Goal: Information Seeking & Learning: Learn about a topic

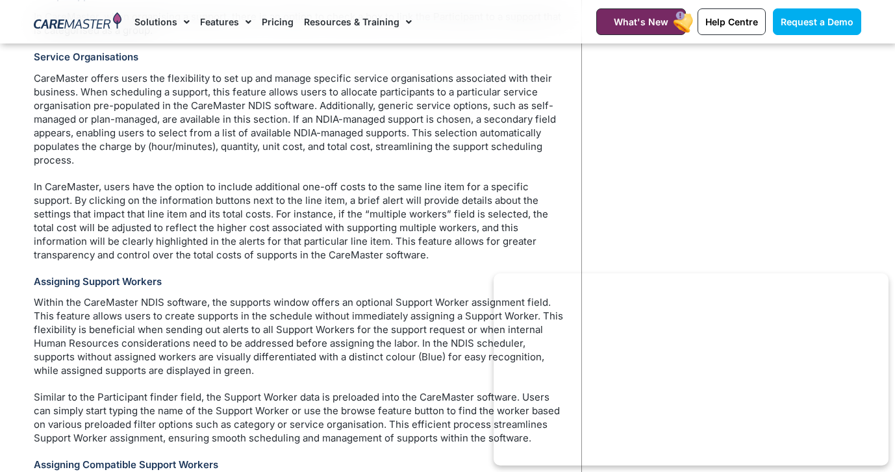
scroll to position [1672, 0]
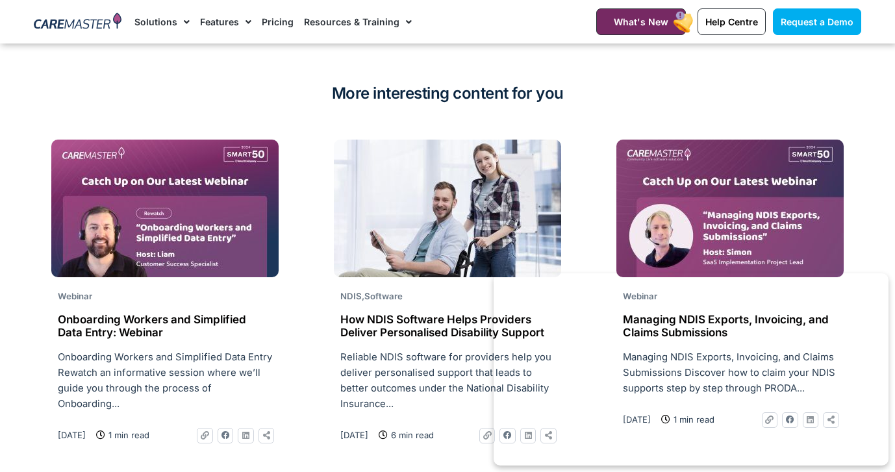
scroll to position [1921, 0]
